Goal: Information Seeking & Learning: Learn about a topic

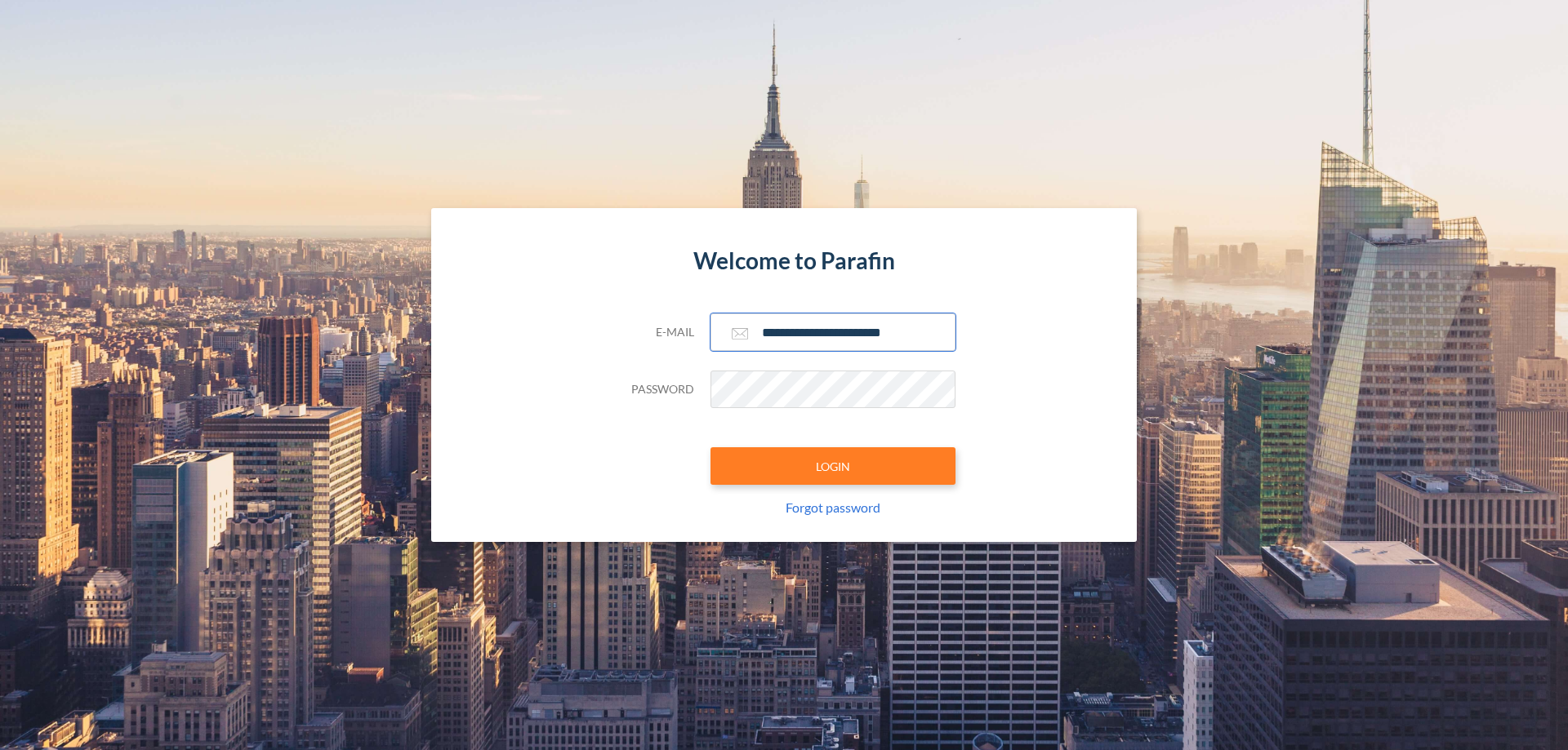
type input "**********"
click at [833, 466] on button "LOGIN" at bounding box center [833, 466] width 245 height 38
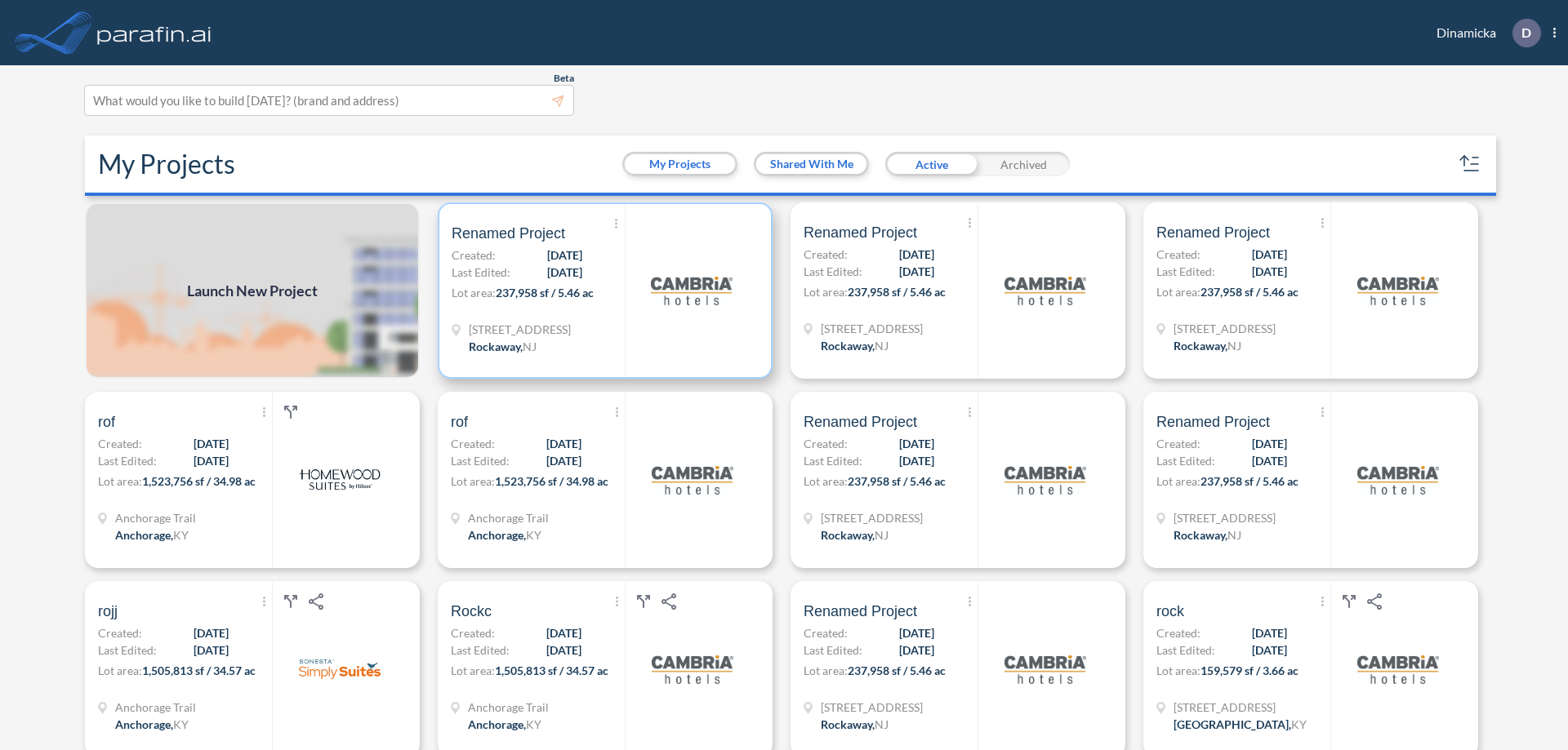
scroll to position [4, 0]
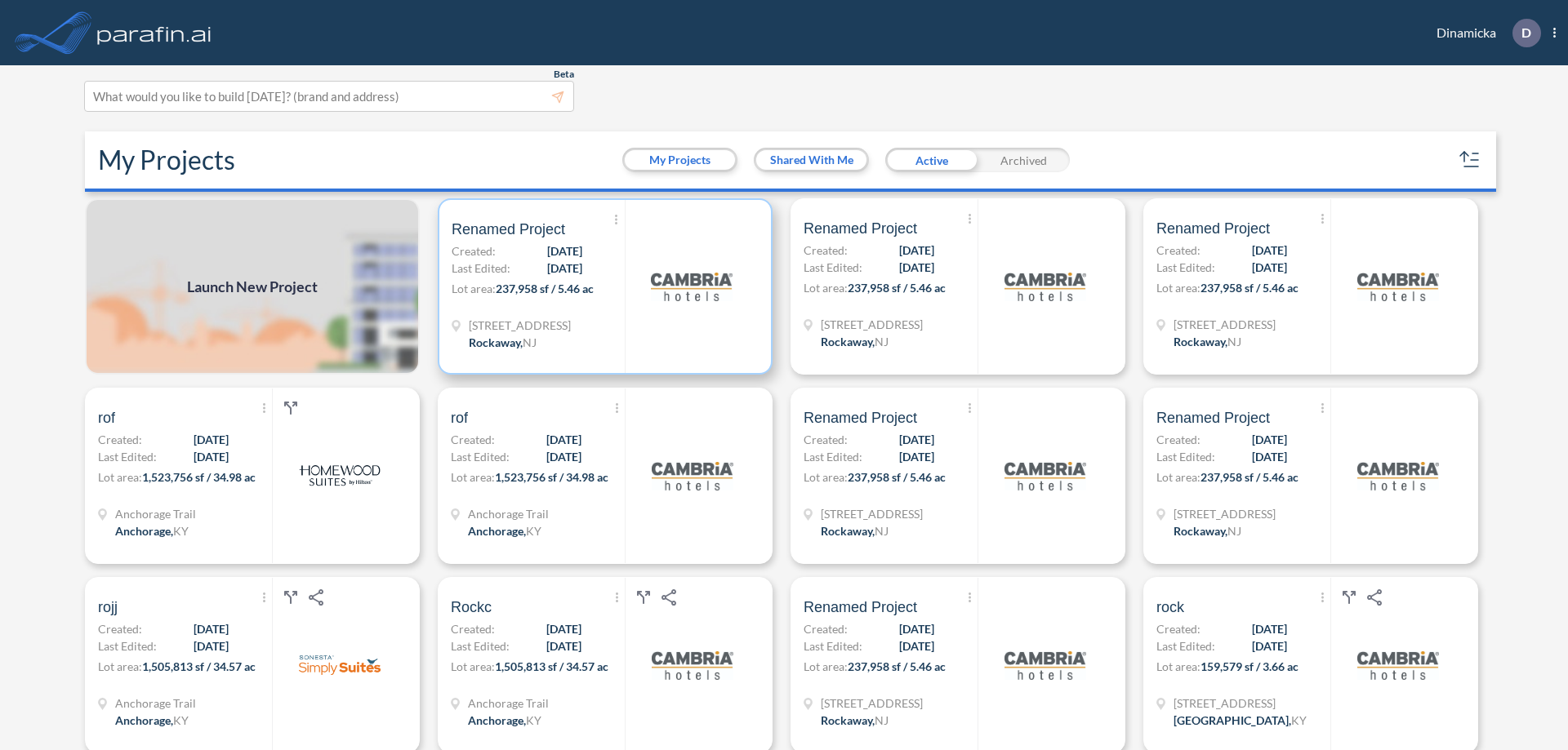
click at [602, 287] on p "Lot area: 237,958 sf / 5.46 ac" at bounding box center [538, 291] width 173 height 24
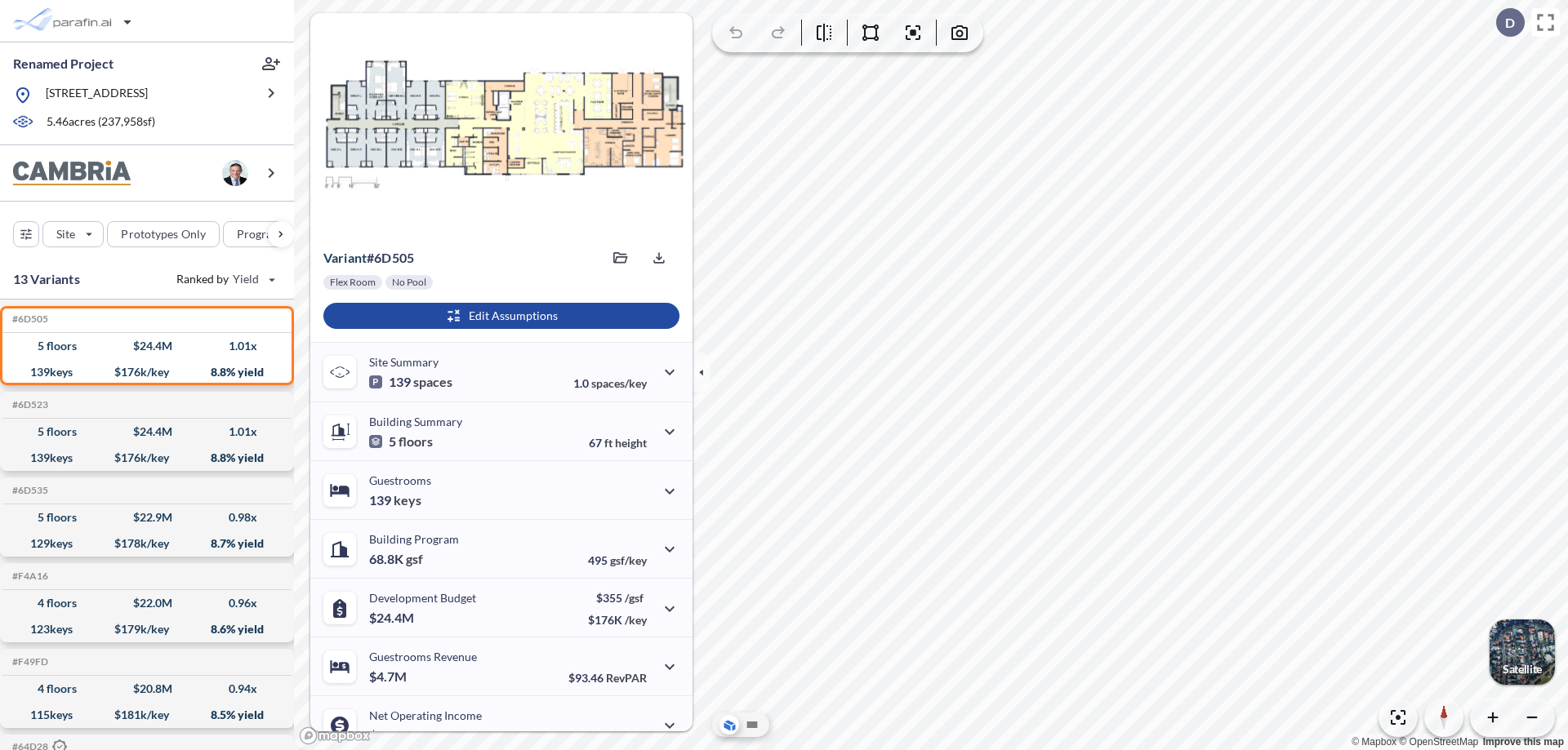
scroll to position [82, 0]
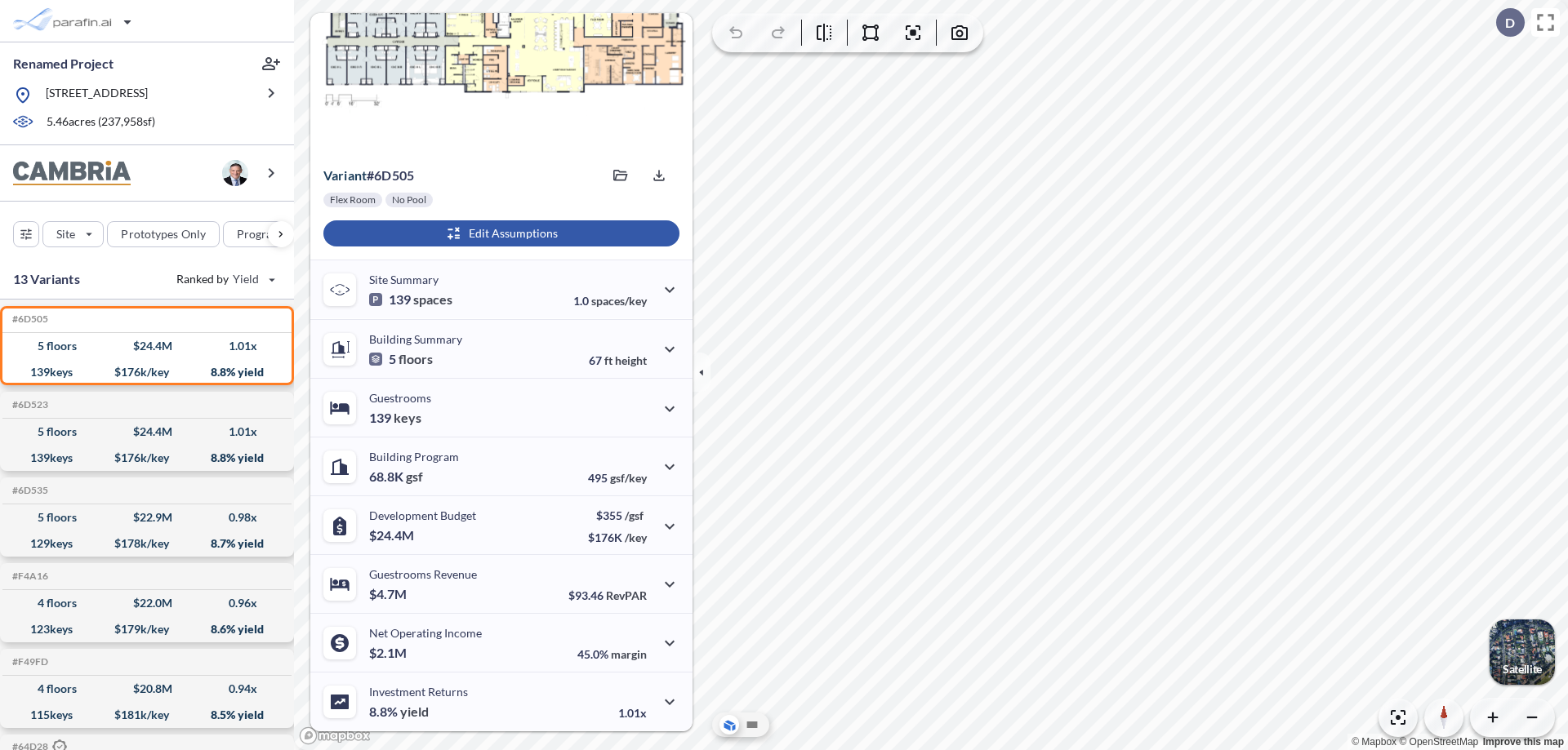
click at [499, 233] on div "button" at bounding box center [501, 233] width 356 height 26
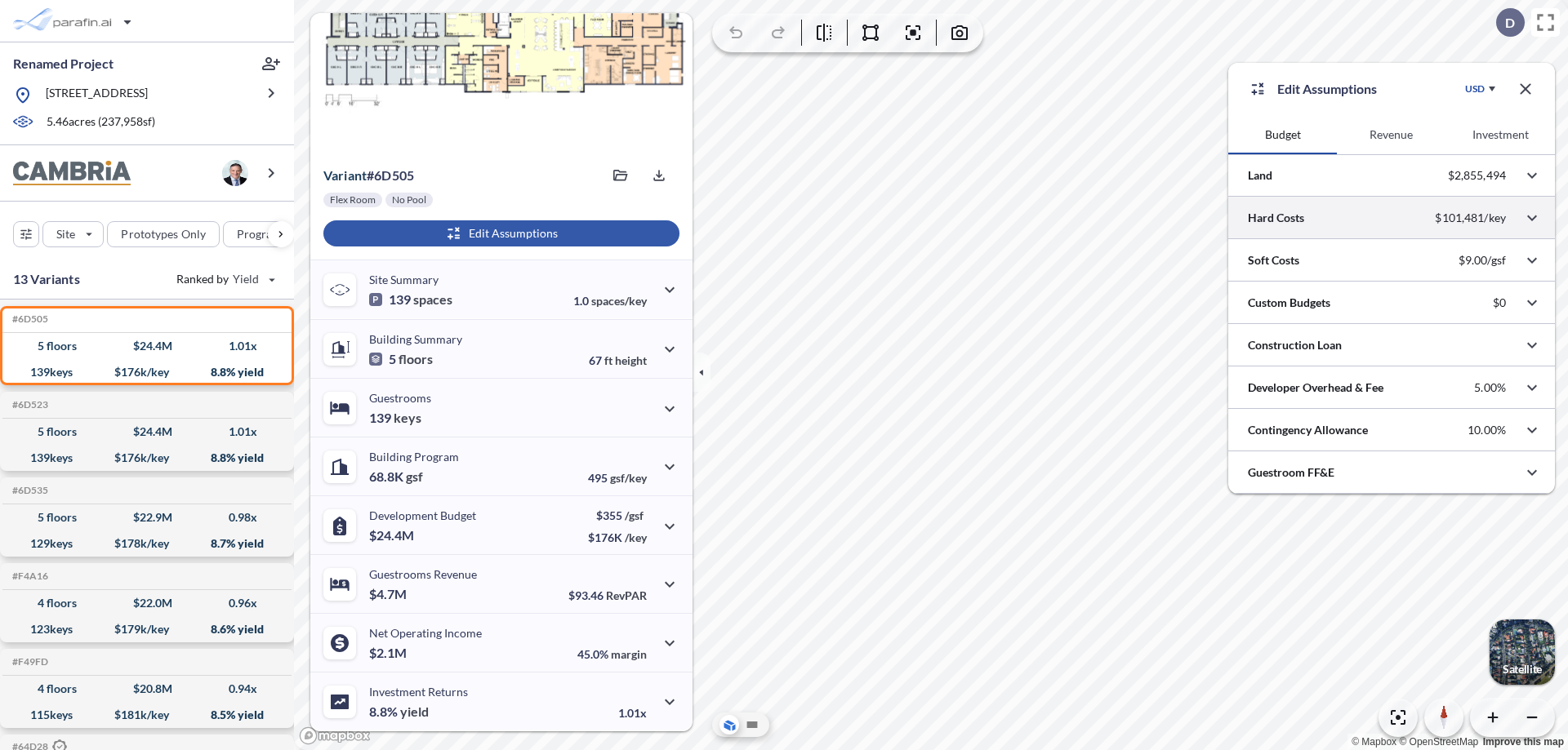
click at [1391, 218] on div at bounding box center [1392, 218] width 327 height 42
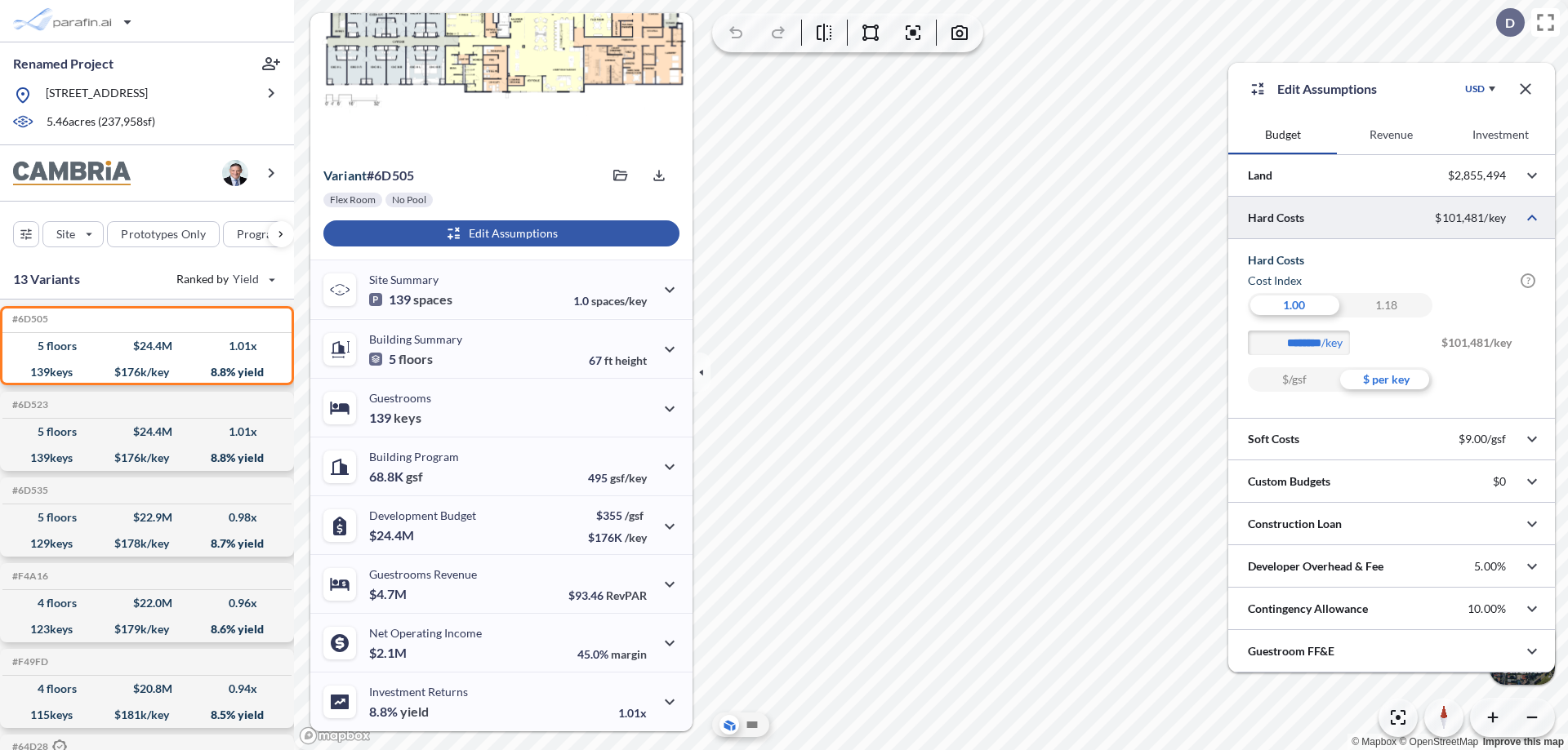
click at [1386, 379] on div "$ per key" at bounding box center [1387, 379] width 93 height 24
